Goal: Information Seeking & Learning: Learn about a topic

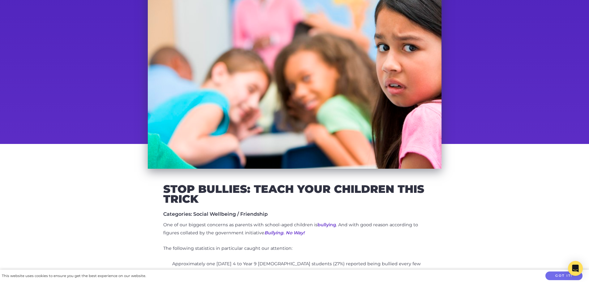
scroll to position [118, 0]
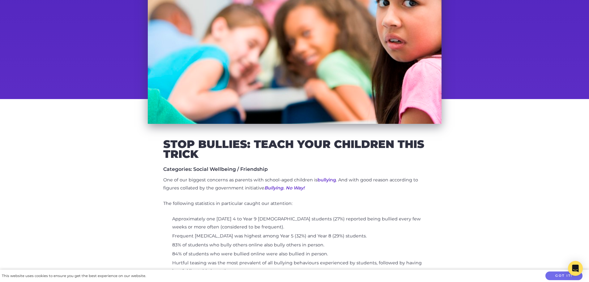
drag, startPoint x: 369, startPoint y: 190, endPoint x: 155, endPoint y: 166, distance: 215.3
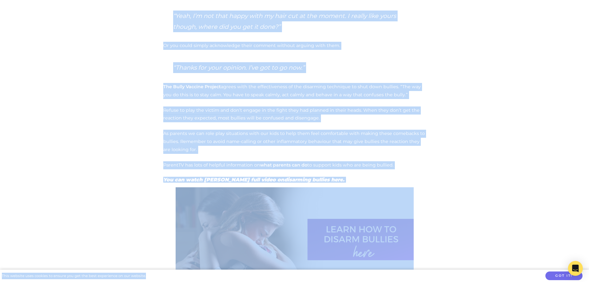
scroll to position [611, 0]
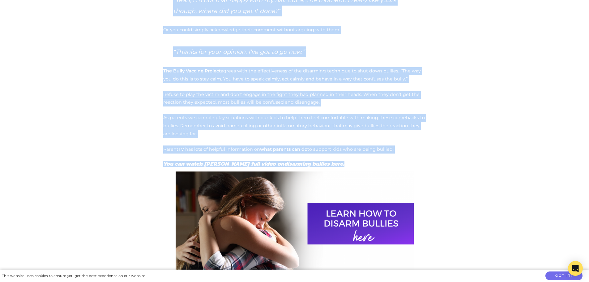
drag, startPoint x: 164, startPoint y: 57, endPoint x: 352, endPoint y: 161, distance: 215.0
copy div "Lore ipsumd sitamet con adipisci elit seddoei tem in u labore etdol, mag aliq e…"
